Goal: Information Seeking & Learning: Learn about a topic

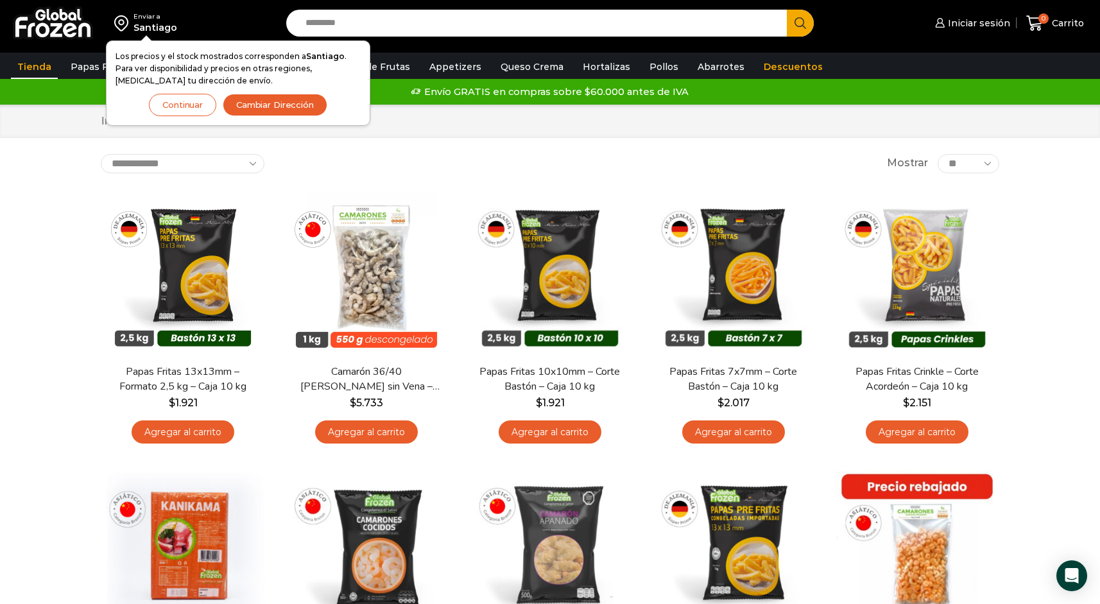
click at [344, 21] on input "Search input" at bounding box center [539, 23] width 481 height 27
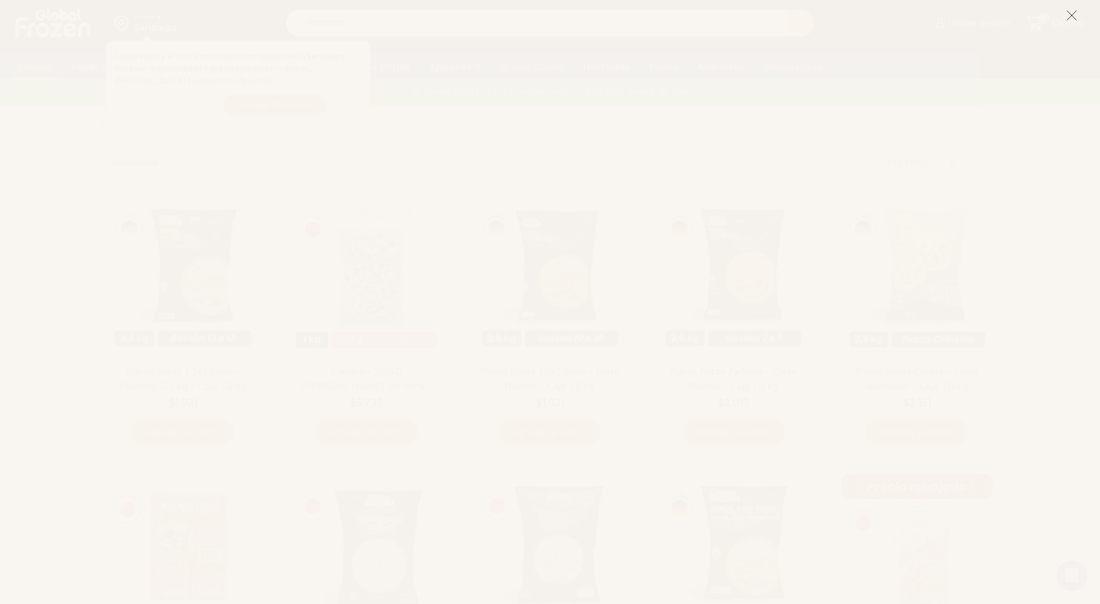
click at [1072, 12] on icon at bounding box center [1072, 16] width 12 height 12
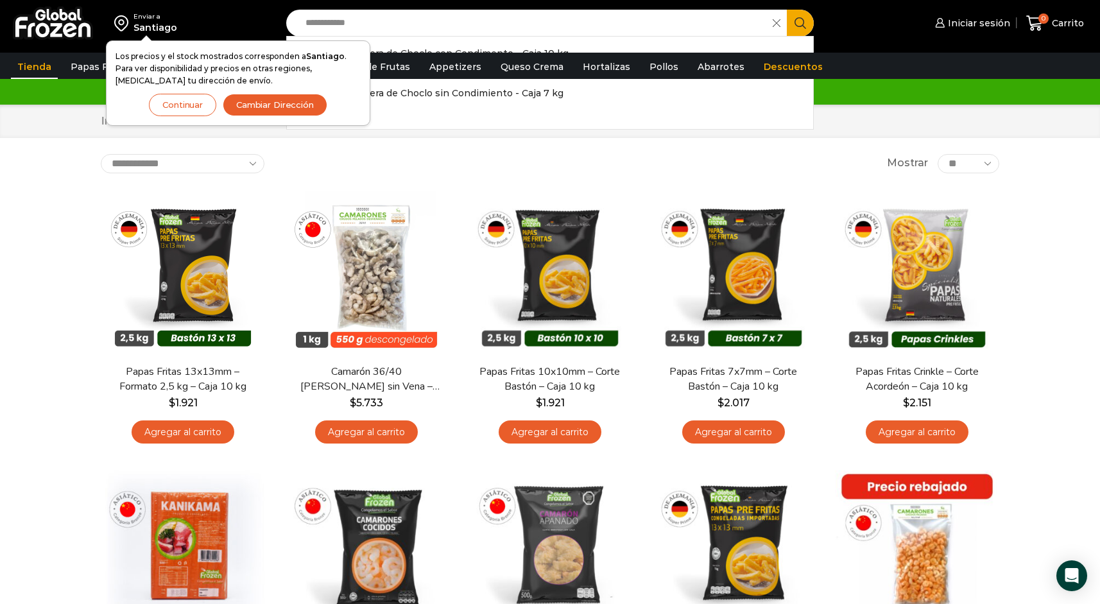
click at [189, 104] on button "Continuar" at bounding box center [182, 105] width 67 height 22
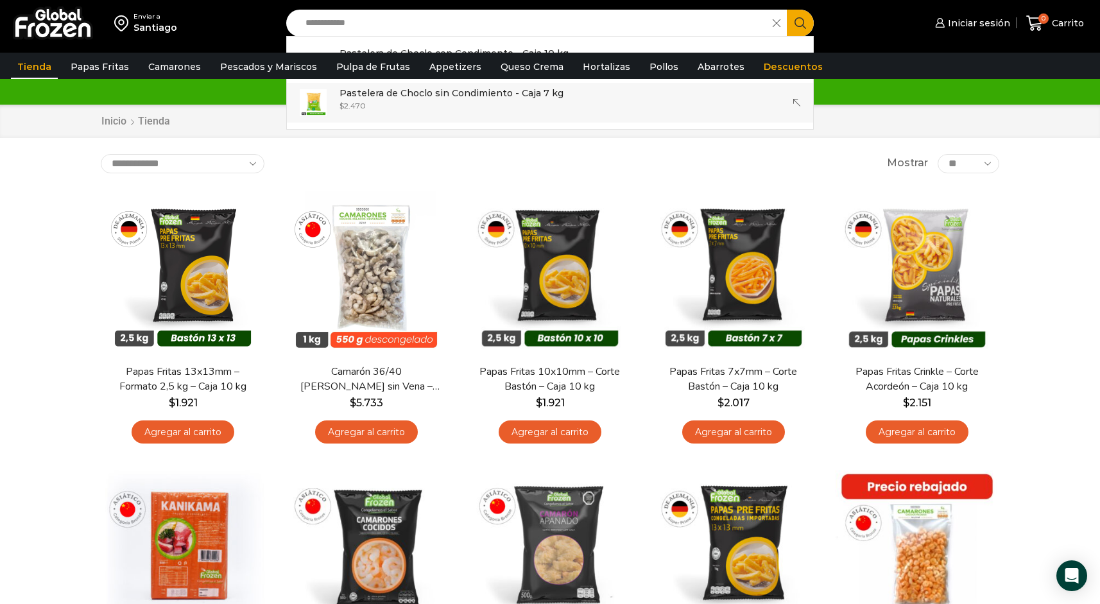
click at [408, 98] on p "Pastelera de Choclo sin Condimiento - Caja 7 kg" at bounding box center [451, 93] width 224 height 14
type input "**********"
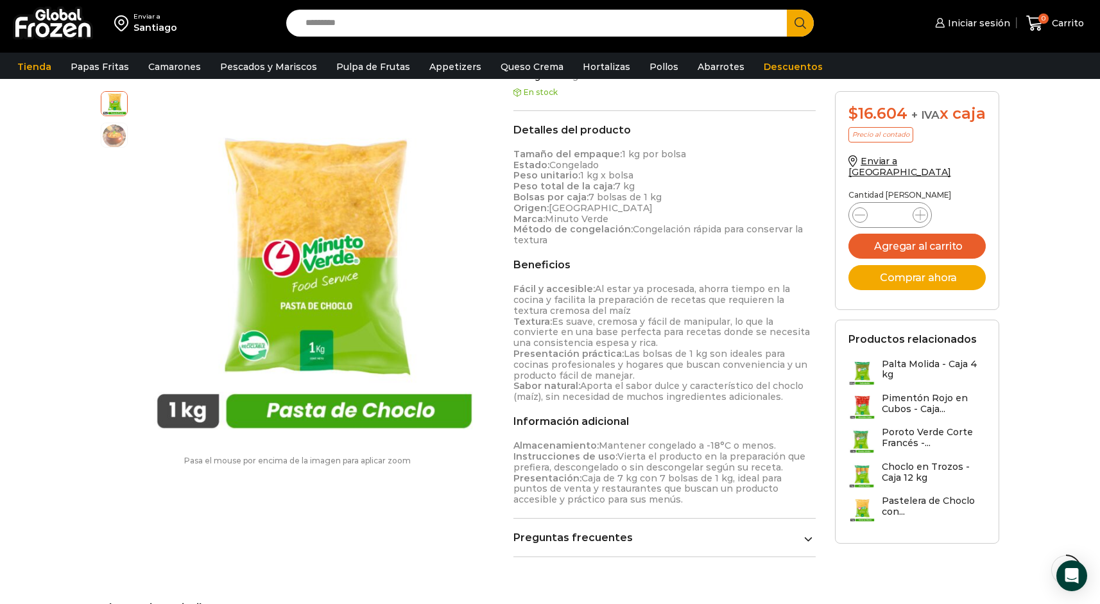
scroll to position [391, 0]
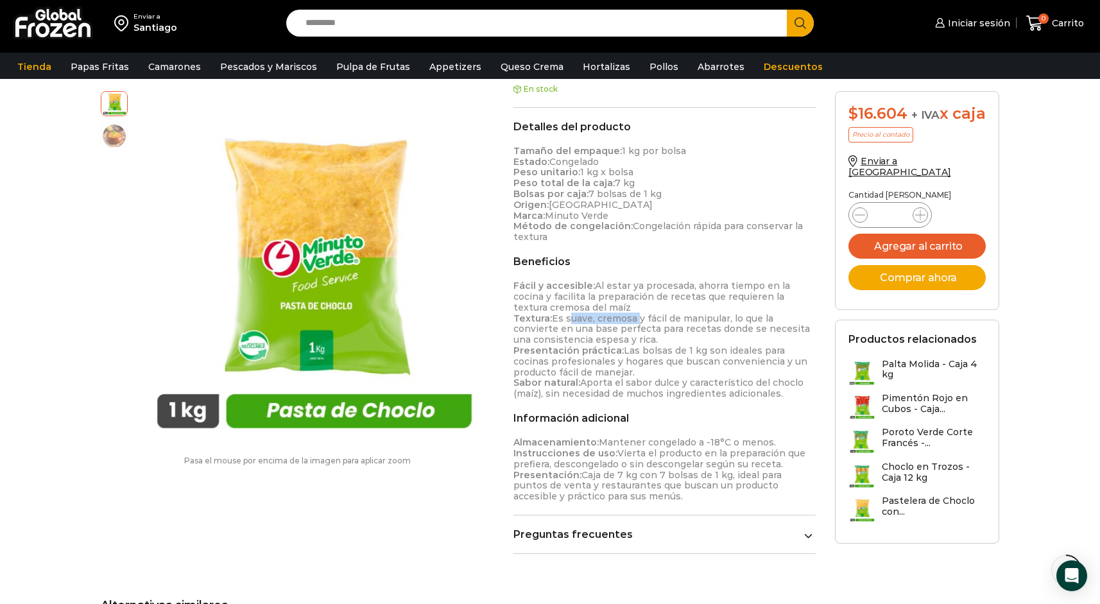
drag, startPoint x: 566, startPoint y: 309, endPoint x: 635, endPoint y: 305, distance: 68.8
click at [635, 305] on p "Fácil y accesible: Al estar ya procesada, ahorra tiempo en la cocina y facilita…" at bounding box center [664, 339] width 302 height 119
drag, startPoint x: 578, startPoint y: 321, endPoint x: 653, endPoint y: 322, distance: 75.1
click at [653, 322] on p "Fácil y accesible: Al estar ya procesada, ahorra tiempo en la cocina y facilita…" at bounding box center [664, 339] width 302 height 119
click at [570, 321] on p "Fácil y accesible: Al estar ya procesada, ahorra tiempo en la cocina y facilita…" at bounding box center [664, 339] width 302 height 119
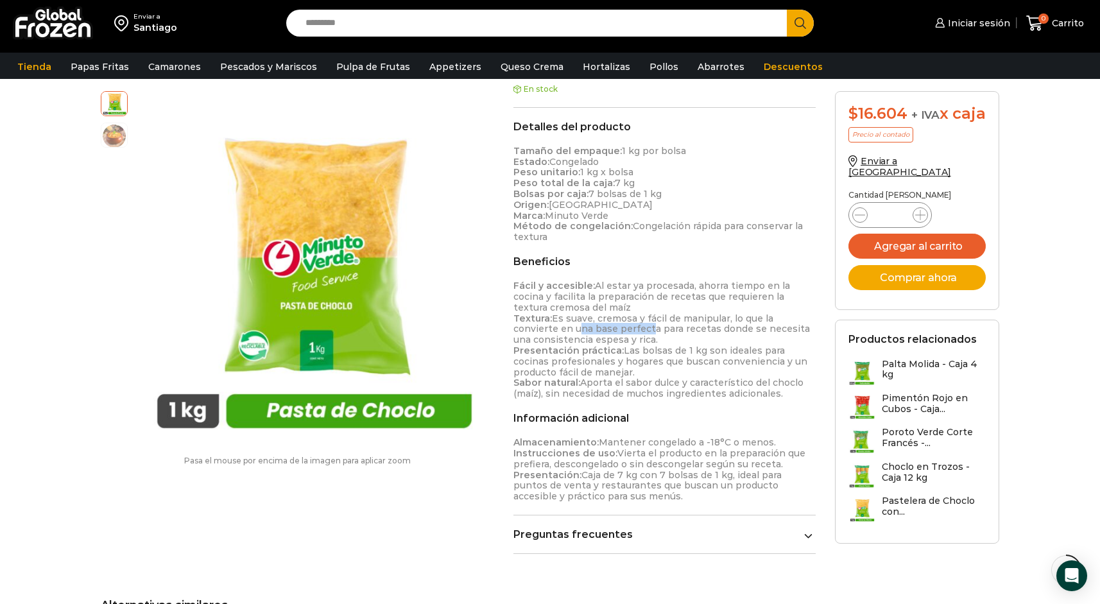
drag, startPoint x: 574, startPoint y: 319, endPoint x: 661, endPoint y: 316, distance: 87.3
click at [647, 318] on p "Fácil y accesible: Al estar ya procesada, ahorra tiempo en la cocina y facilita…" at bounding box center [664, 339] width 302 height 119
click at [646, 330] on p "Fácil y accesible: Al estar ya procesada, ahorra tiempo en la cocina y facilita…" at bounding box center [664, 339] width 302 height 119
drag, startPoint x: 572, startPoint y: 318, endPoint x: 656, endPoint y: 319, distance: 83.4
click at [656, 319] on p "Fácil y accesible: Al estar ya procesada, ahorra tiempo en la cocina y facilita…" at bounding box center [664, 339] width 302 height 119
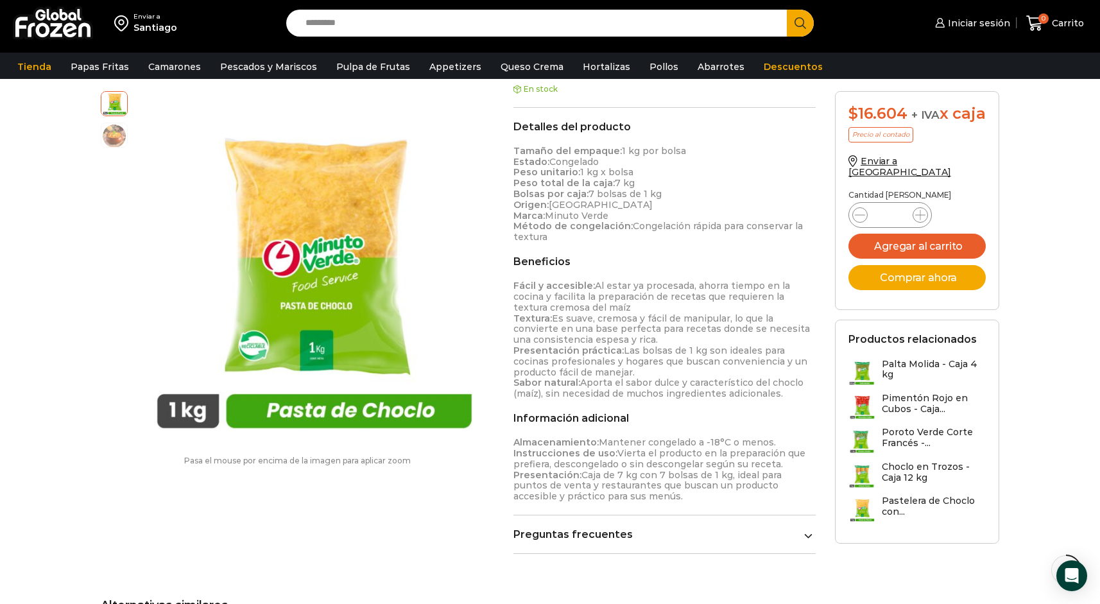
click at [655, 331] on p "Fácil y accesible: Al estar ya procesada, ahorra tiempo en la cocina y facilita…" at bounding box center [664, 339] width 302 height 119
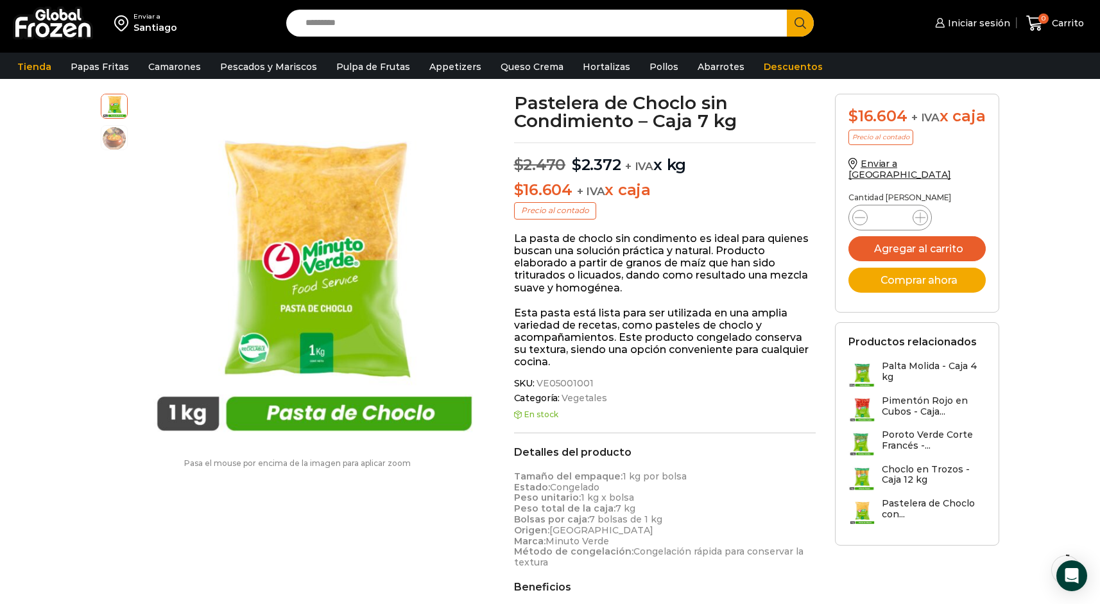
scroll to position [71, 0]
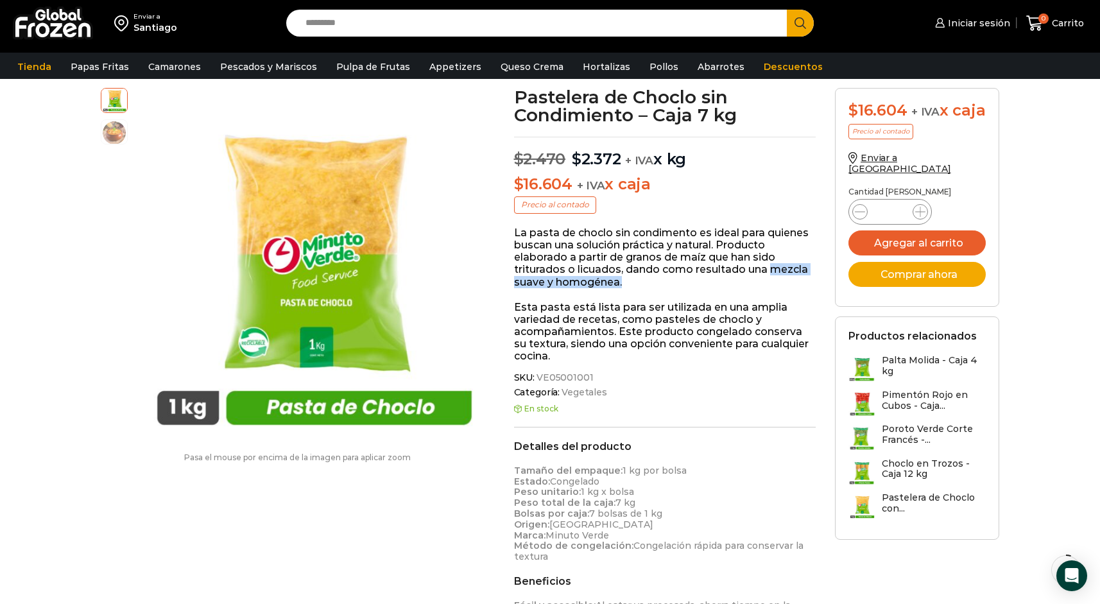
drag, startPoint x: 771, startPoint y: 268, endPoint x: 803, endPoint y: 281, distance: 34.8
click at [803, 281] on p "La pasta de choclo sin condimento es ideal para quienes buscan una solución prá…" at bounding box center [665, 258] width 302 height 62
drag, startPoint x: 624, startPoint y: 245, endPoint x: 717, endPoint y: 245, distance: 92.4
click at [717, 245] on p "La pasta de choclo sin condimento es ideal para quienes buscan una solución prá…" at bounding box center [665, 258] width 302 height 62
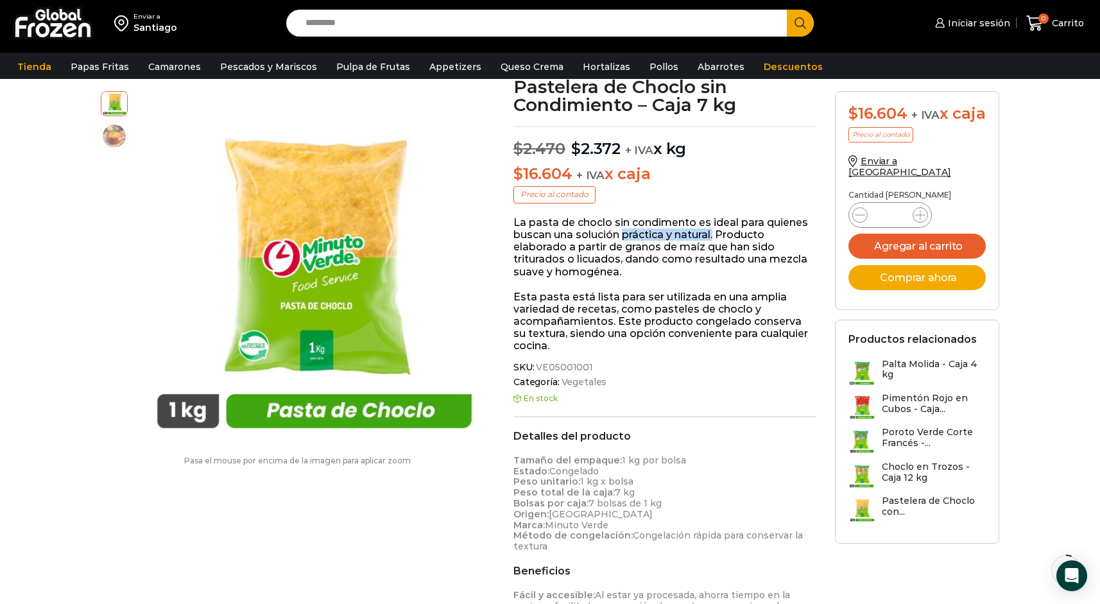
scroll to position [55, 0]
